Goal: Task Accomplishment & Management: Manage account settings

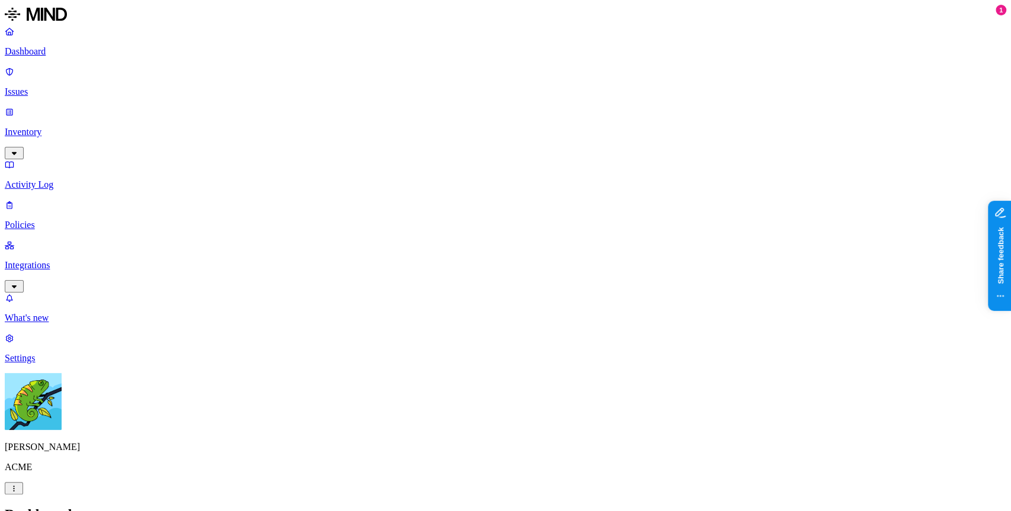
click at [77, 127] on p "Inventory" at bounding box center [506, 132] width 1002 height 11
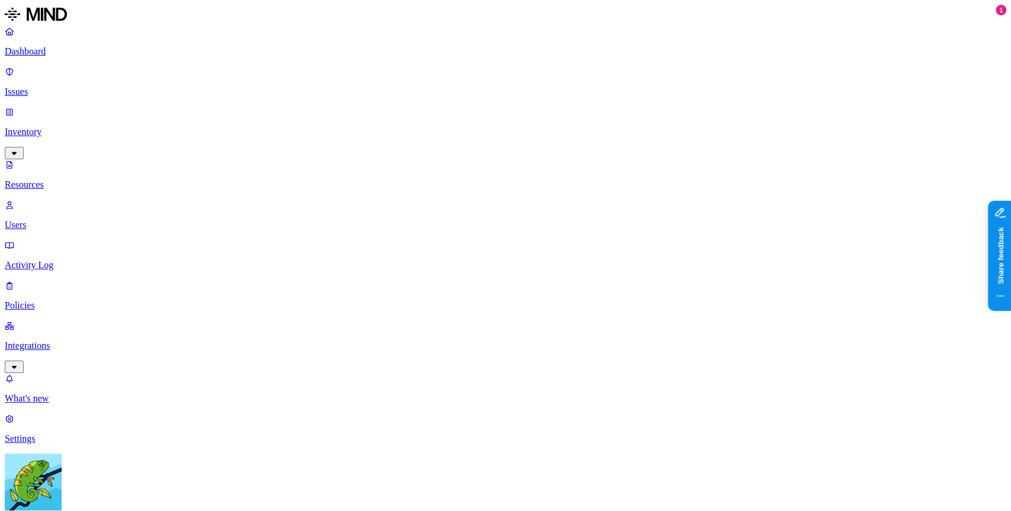
click at [351, 159] on div "PHI" at bounding box center [351, 175] width 0 height 33
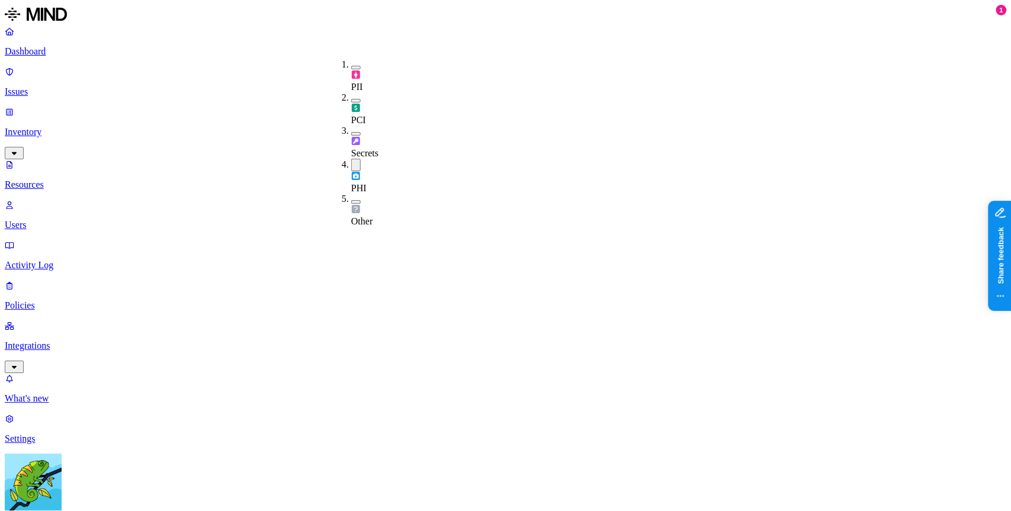
click at [351, 159] on div "PHI" at bounding box center [351, 176] width 0 height 35
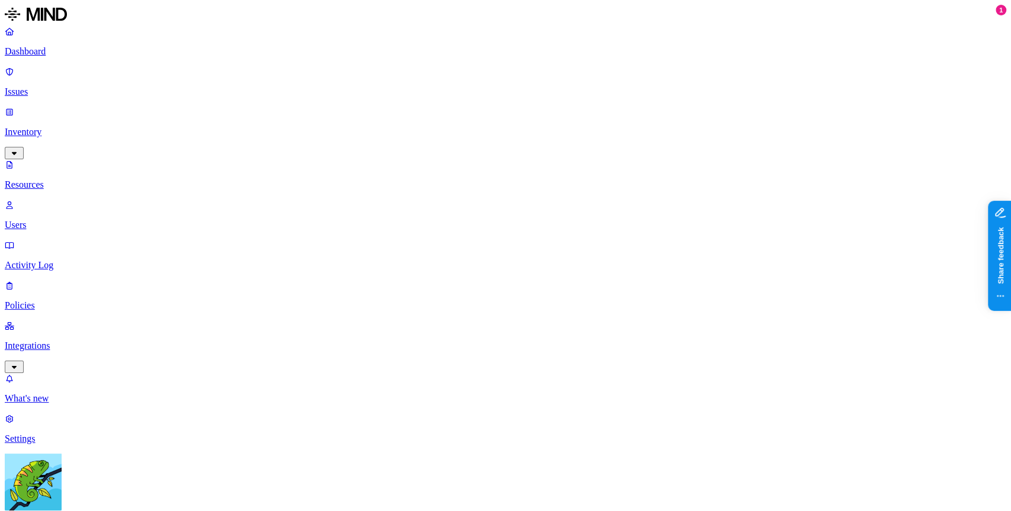
scroll to position [14, 0]
